Goal: Task Accomplishment & Management: Use online tool/utility

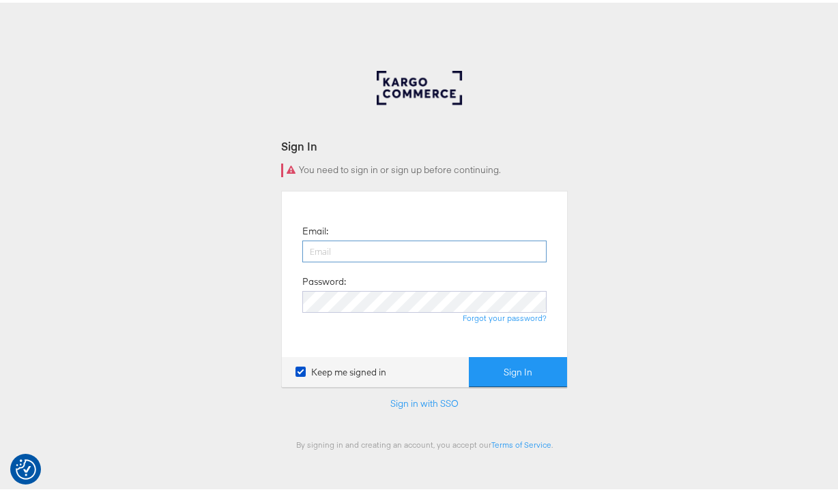
click at [353, 241] on input "email" at bounding box center [424, 249] width 244 height 22
type input "namit.kumar@kargo.com"
click at [469, 355] on button "Sign In" at bounding box center [518, 370] width 98 height 31
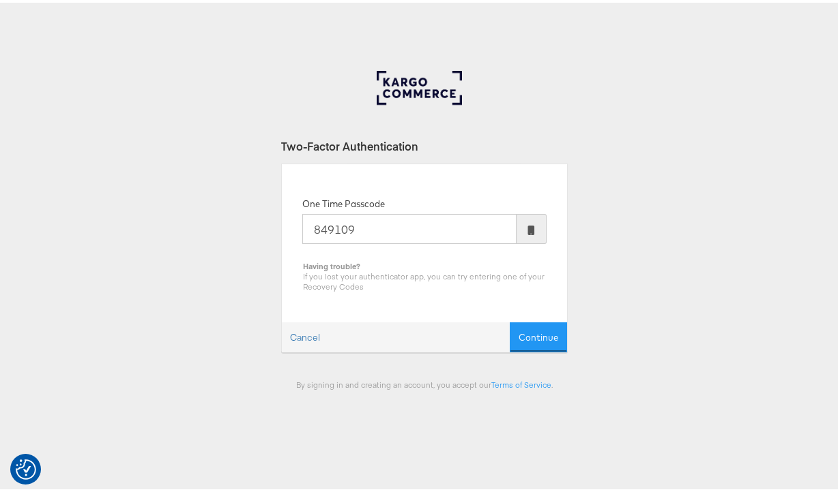
type input "849109"
click at [509, 320] on button "Continue" at bounding box center [537, 335] width 57 height 31
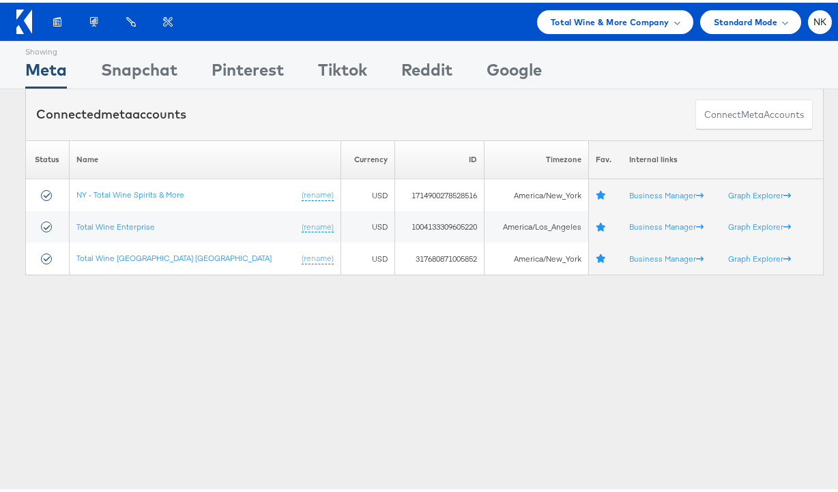
click at [27, 18] on icon at bounding box center [28, 19] width 8 height 24
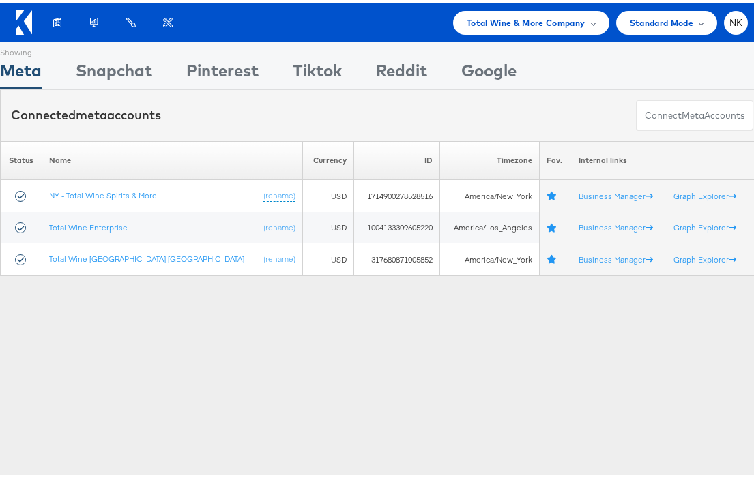
click at [23, 23] on icon at bounding box center [24, 19] width 16 height 25
click at [473, 25] on span "Total Wine & More Company" at bounding box center [526, 19] width 119 height 14
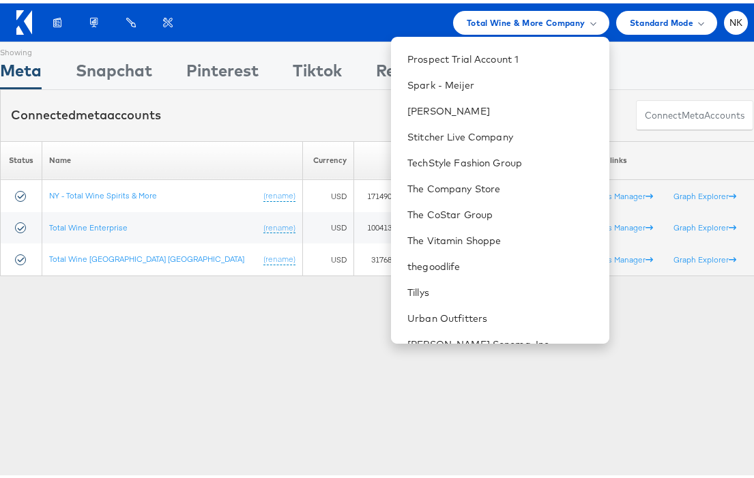
scroll to position [1228, 0]
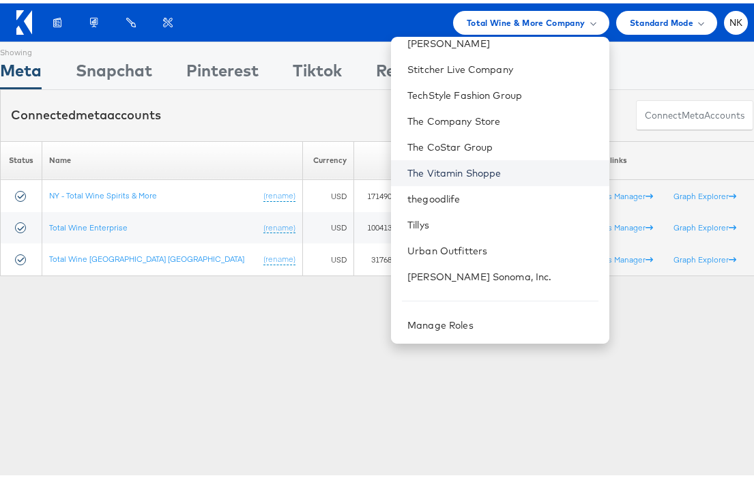
click at [473, 169] on link "The Vitamin Shoppe" at bounding box center [502, 170] width 190 height 14
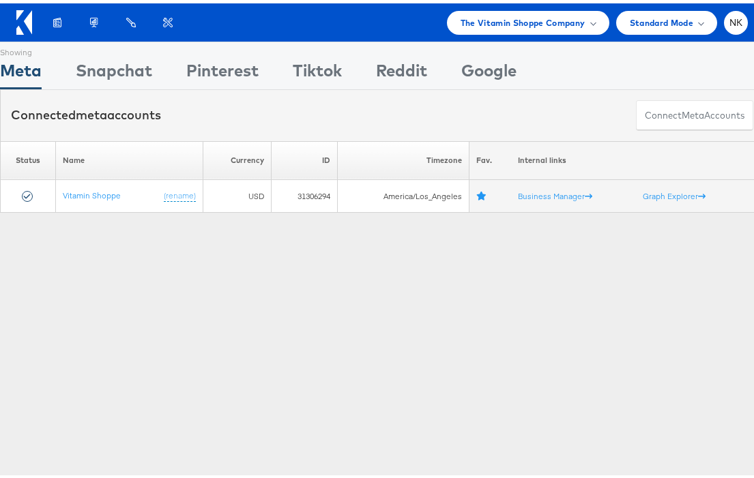
click at [18, 16] on icon at bounding box center [24, 19] width 16 height 25
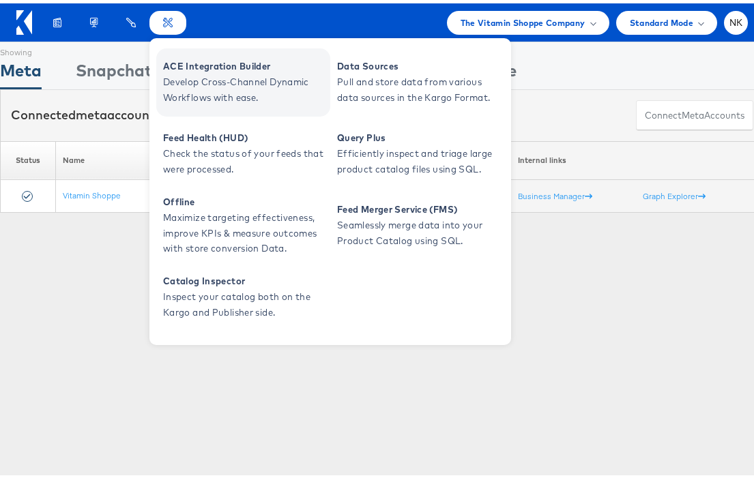
click at [188, 57] on span "ACE Integration Builder" at bounding box center [245, 63] width 164 height 16
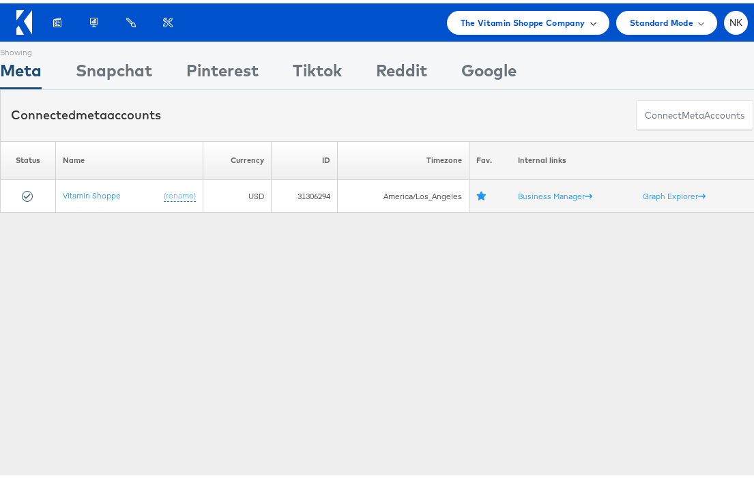
click at [494, 28] on div "The Vitamin Shoppe Company" at bounding box center [528, 20] width 162 height 24
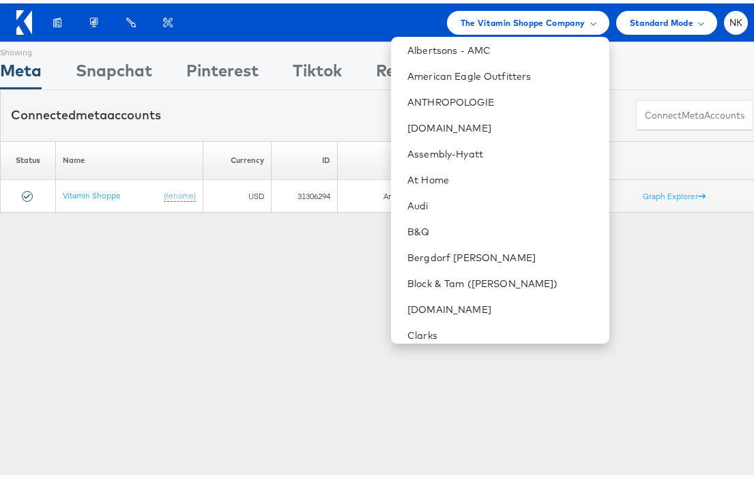
scroll to position [55, 0]
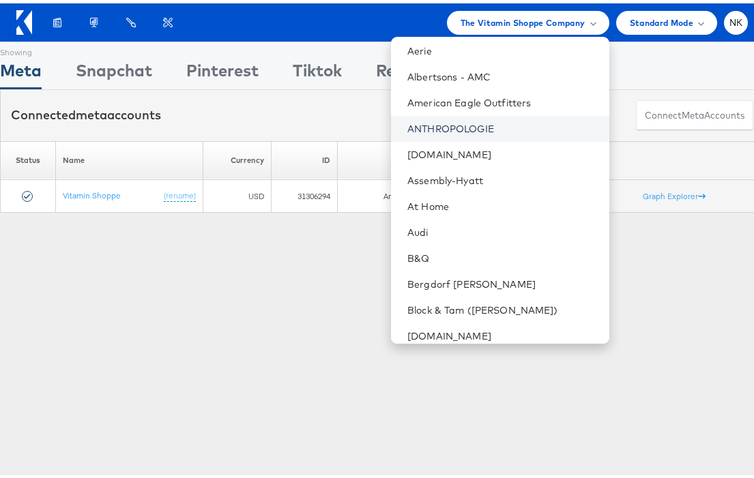
click at [460, 131] on link "ANTHROPOLOGIE" at bounding box center [502, 126] width 190 height 14
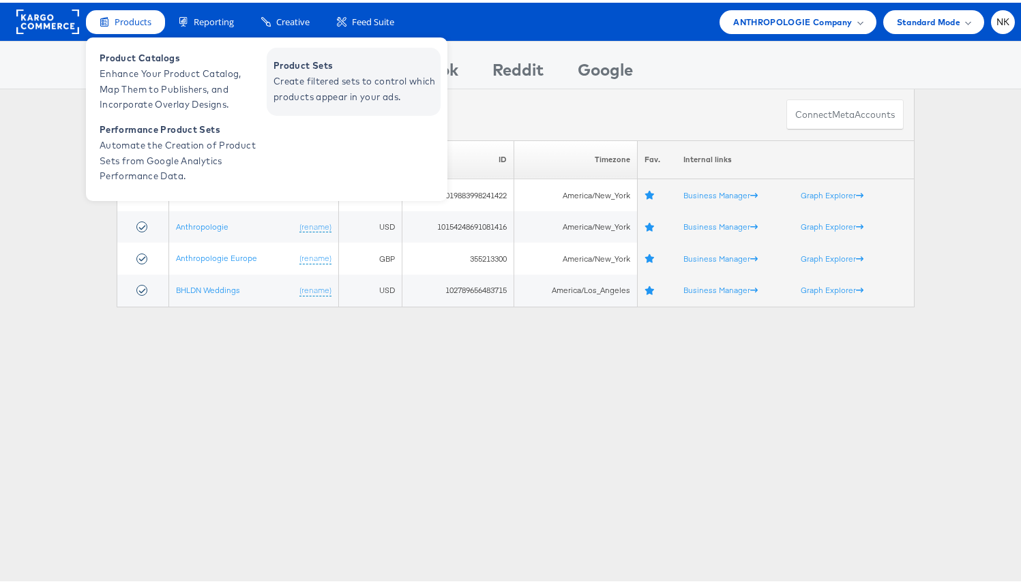
click at [287, 76] on span "Create filtered sets to control which products appear in your ads." at bounding box center [355, 86] width 164 height 31
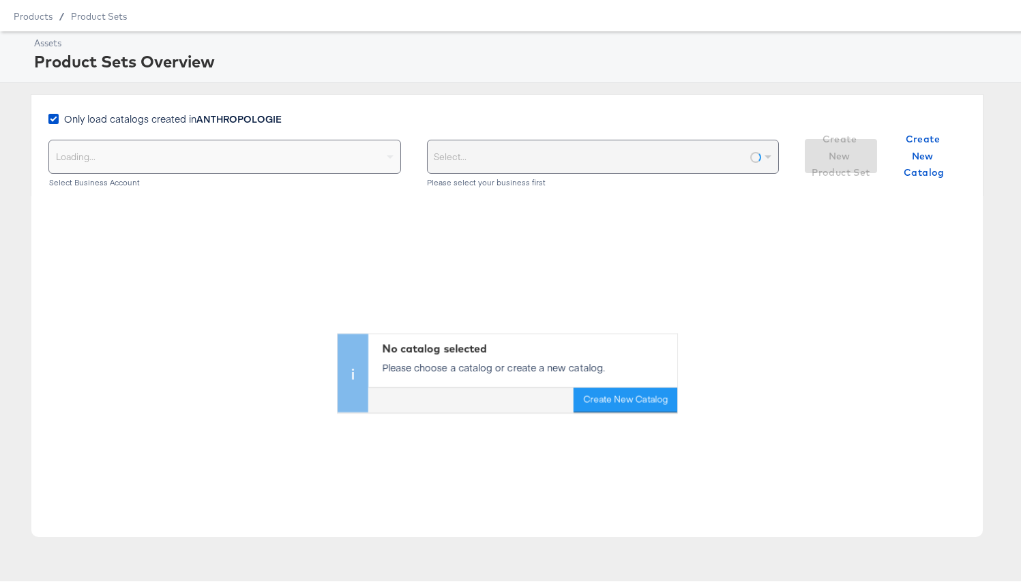
scroll to position [43, 0]
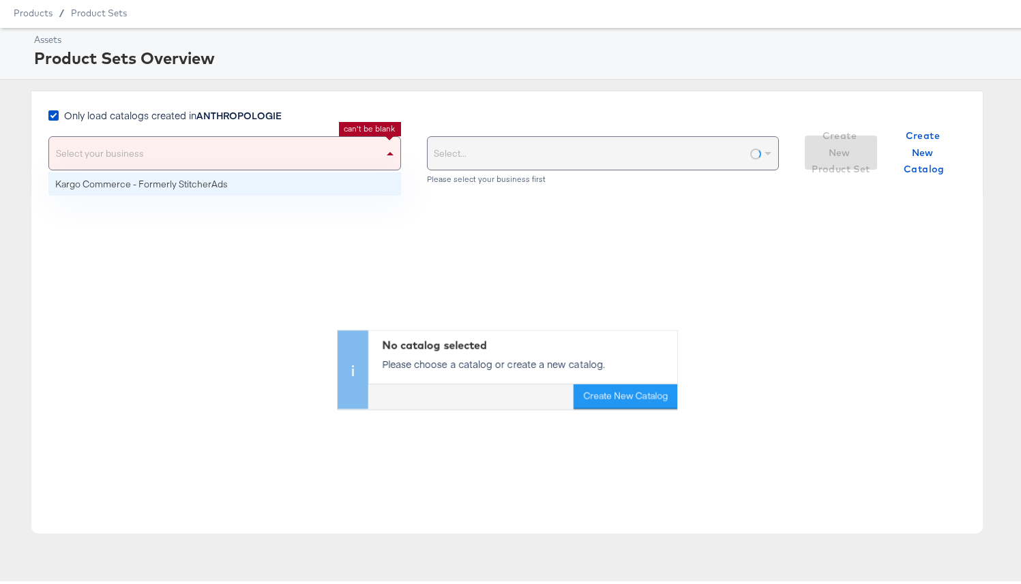
click at [383, 145] on span at bounding box center [391, 150] width 17 height 33
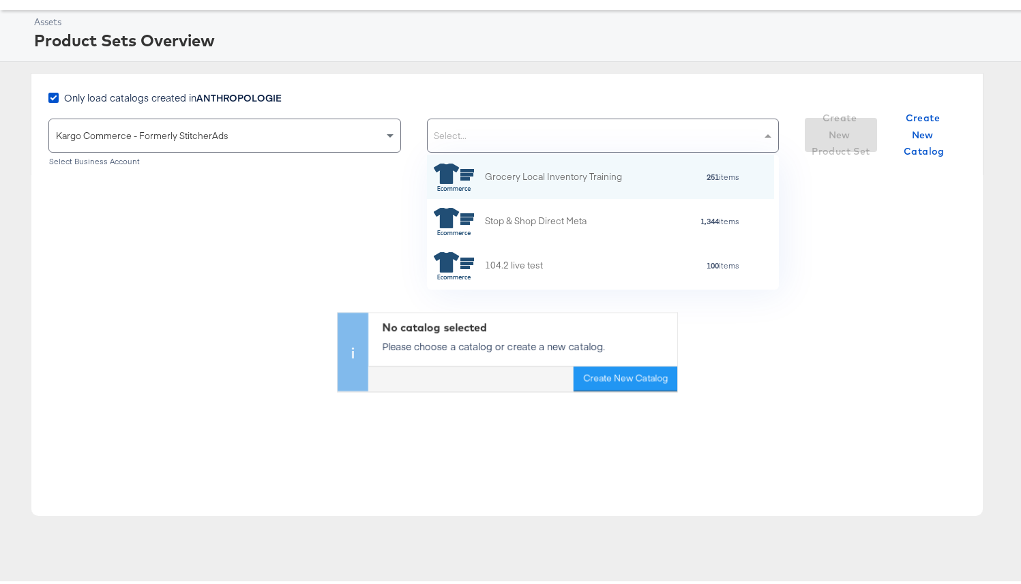
scroll to position [125, 337]
click at [627, 144] on div "Select..." at bounding box center [603, 133] width 351 height 33
type input "a"
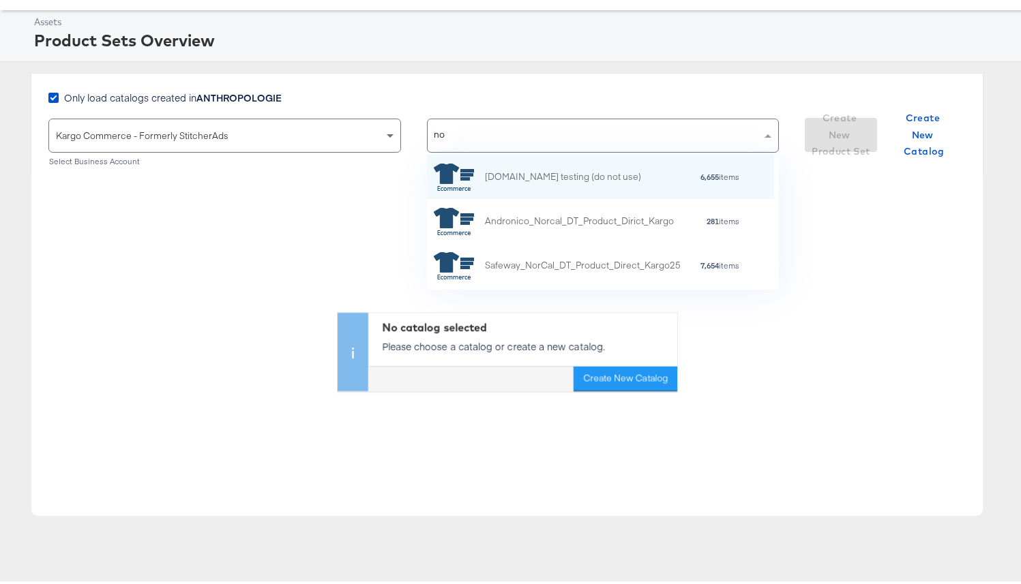
type input "n"
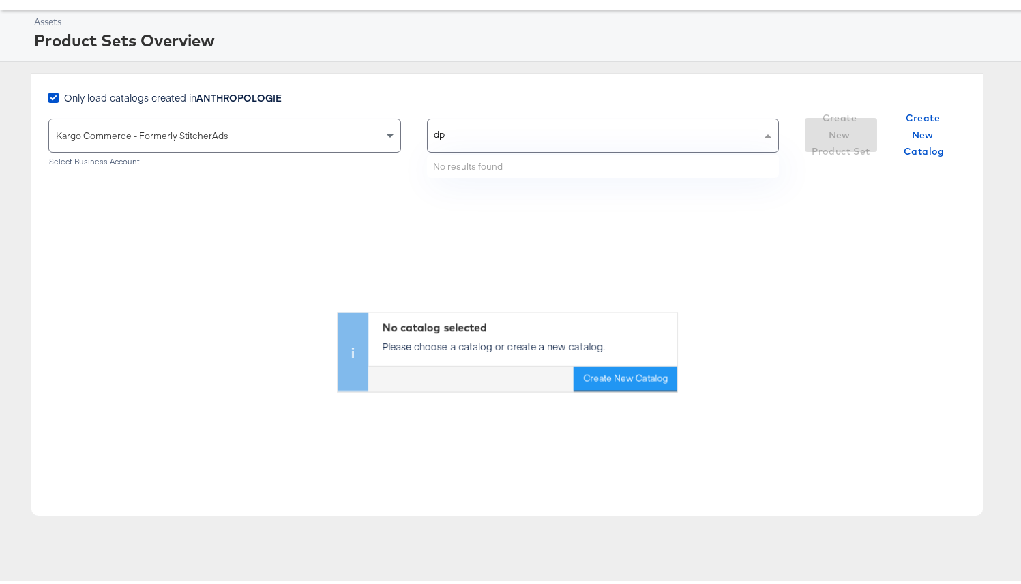
type input "d"
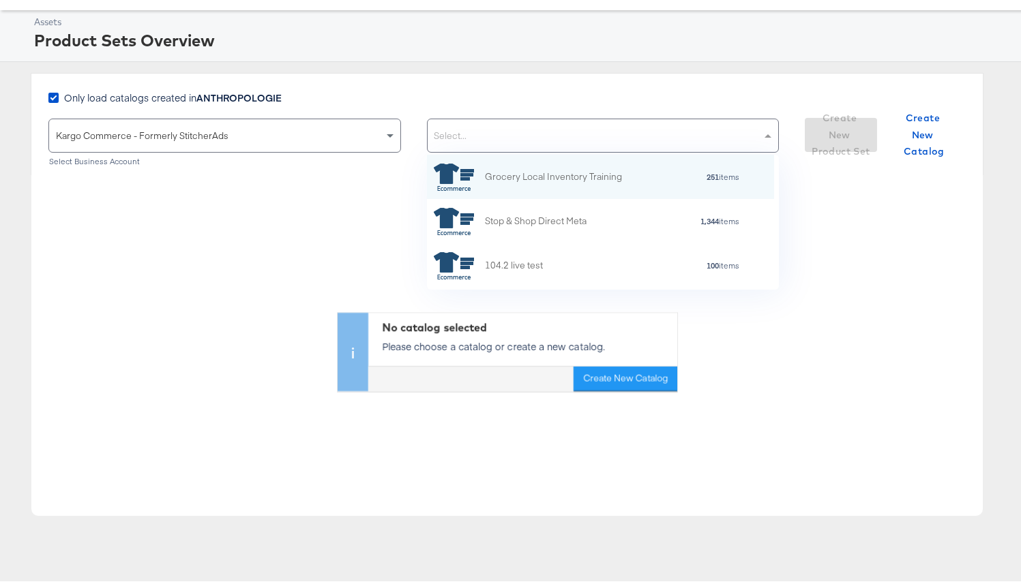
click at [477, 136] on div "Select..." at bounding box center [603, 133] width 351 height 33
paste input "656947363287054"
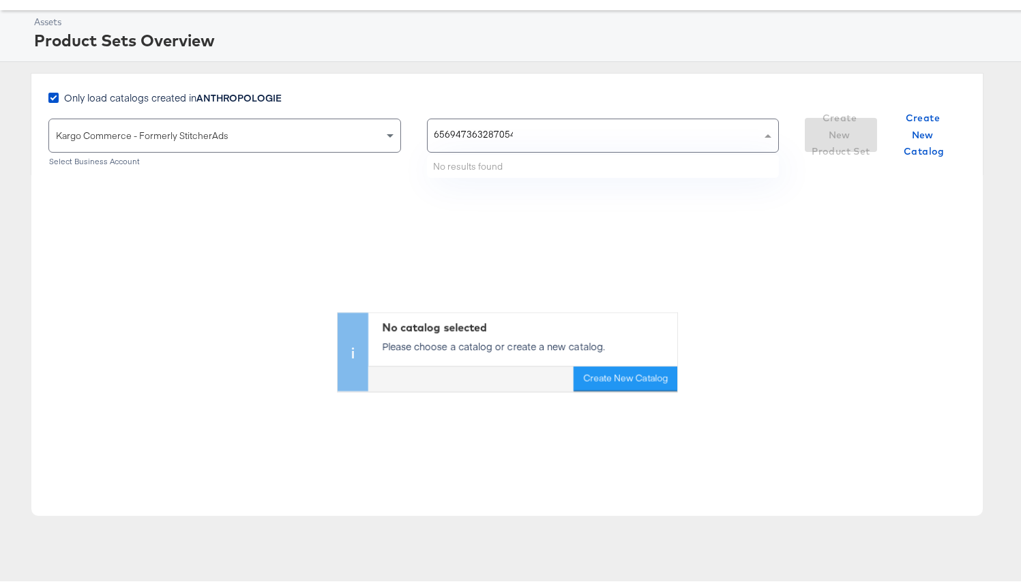
drag, startPoint x: 568, startPoint y: 138, endPoint x: 402, endPoint y: 133, distance: 166.5
click at [403, 133] on div "Kargo Commerce - Formerly StitcherAds Select Business Account 656947363287054 6…" at bounding box center [413, 141] width 730 height 51
drag, startPoint x: 549, startPoint y: 124, endPoint x: 355, endPoint y: 108, distance: 194.3
click at [356, 109] on div "Only load catalogs created in ANTHROPOLOGIE Kargo Commerce - Formerly StitcherA…" at bounding box center [413, 127] width 730 height 79
drag, startPoint x: 526, startPoint y: 133, endPoint x: 410, endPoint y: 133, distance: 115.9
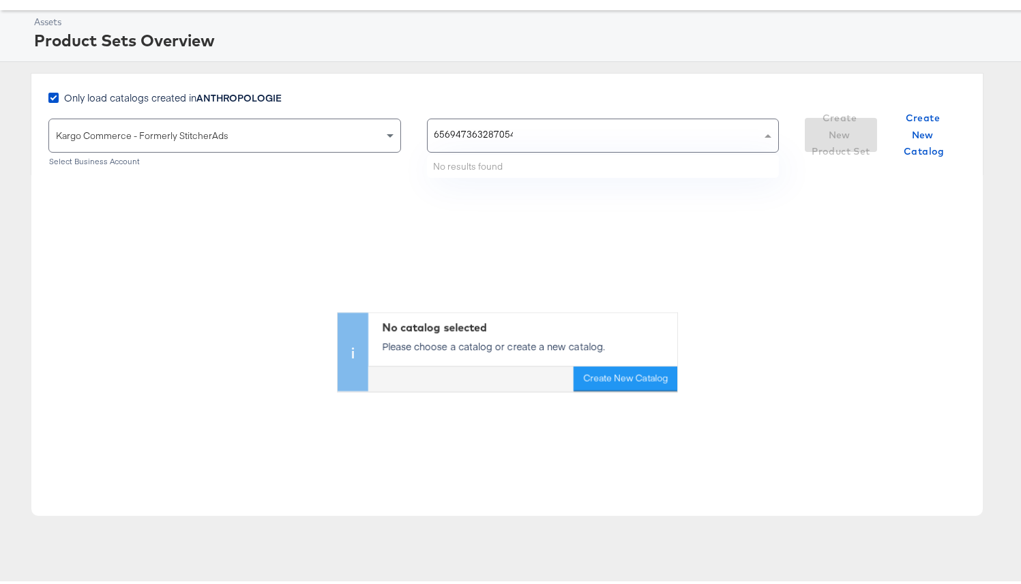
click at [410, 133] on div "Kargo Commerce - Formerly StitcherAds Select Business Account 656947363287054 6…" at bounding box center [413, 141] width 730 height 51
type input "656947363287054"
click at [533, 138] on div "Select..." at bounding box center [603, 133] width 351 height 33
paste input "1640857423274347"
drag, startPoint x: 677, startPoint y: 137, endPoint x: 487, endPoint y: 144, distance: 189.7
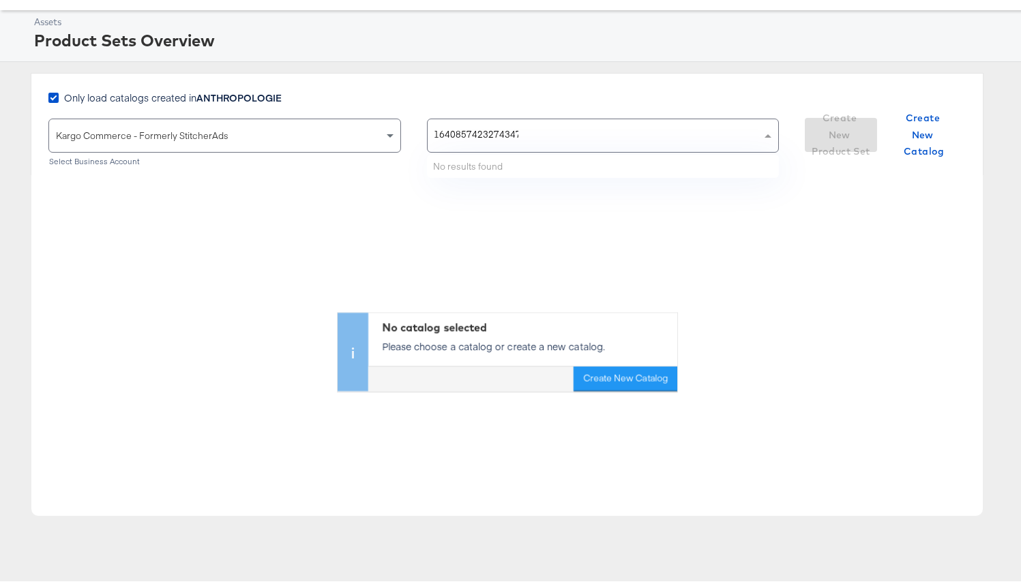
click at [490, 144] on div "1640857423274347 1640857423274347" at bounding box center [595, 133] width 334 height 33
drag, startPoint x: 497, startPoint y: 136, endPoint x: 398, endPoint y: 136, distance: 99.6
click at [398, 133] on div "Kargo Commerce - Formerly StitcherAds Select Business Account 1640857423274347 …" at bounding box center [413, 141] width 730 height 51
click at [554, 134] on div "1640857423274347 1640857423274347" at bounding box center [595, 133] width 334 height 33
drag, startPoint x: 554, startPoint y: 134, endPoint x: 382, endPoint y: 136, distance: 172.6
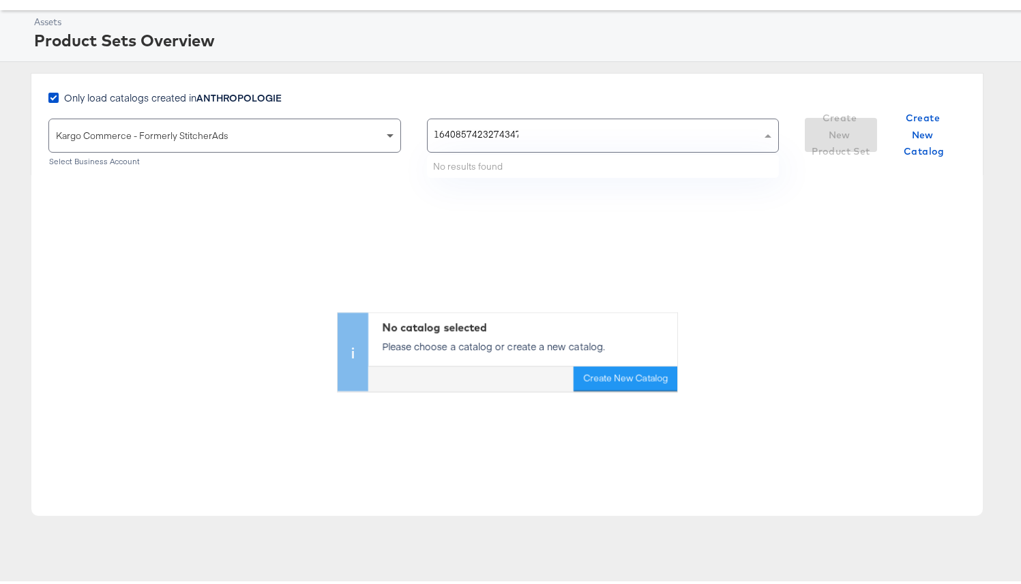
click at [382, 136] on div "Kargo Commerce - Formerly StitcherAds Select Business Account 1640857423274347 …" at bounding box center [413, 141] width 730 height 51
type input "1"
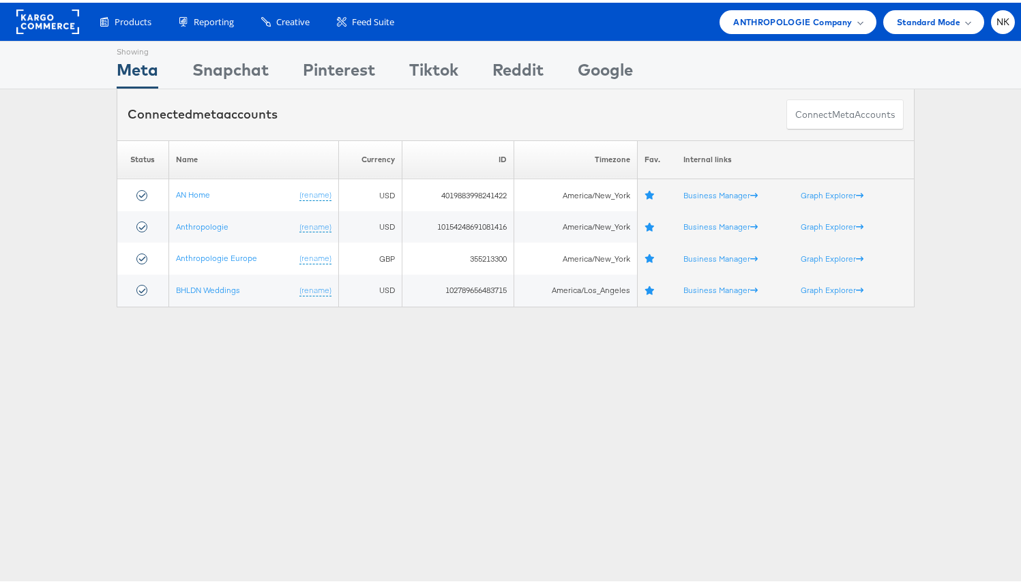
click at [49, 20] on rect at bounding box center [47, 19] width 63 height 25
